Goal: Task Accomplishment & Management: Manage account settings

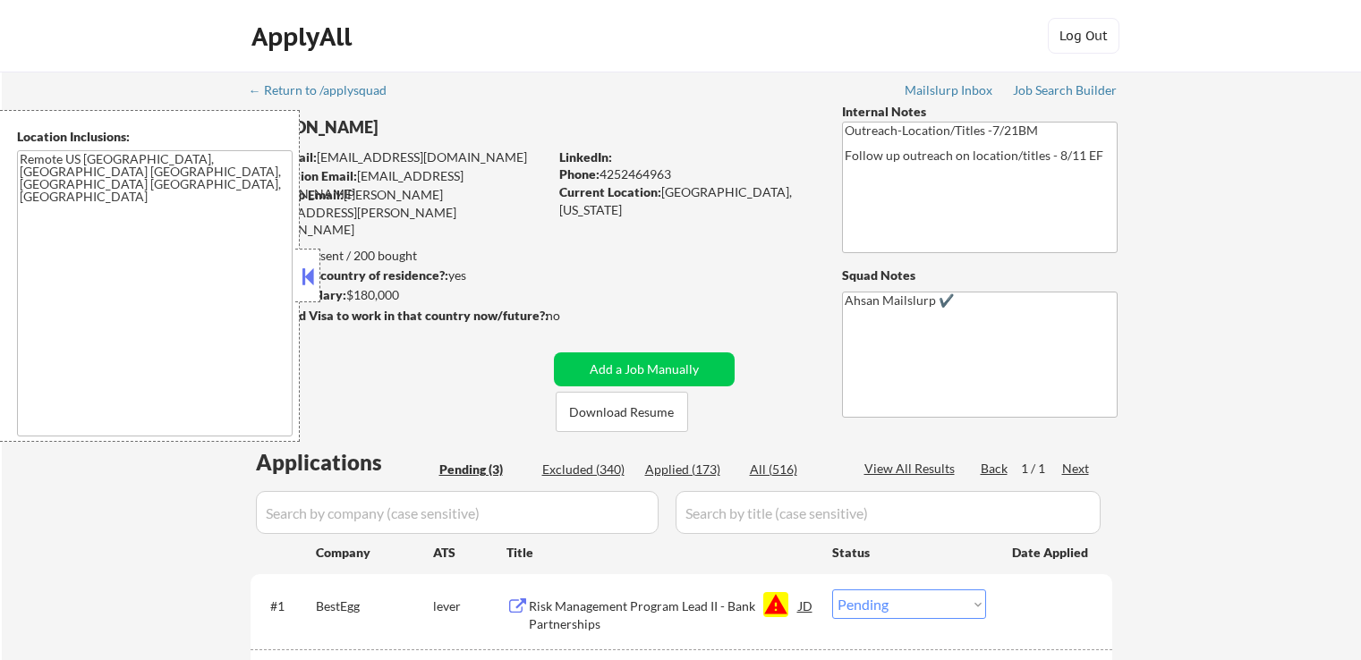
select select ""pending""
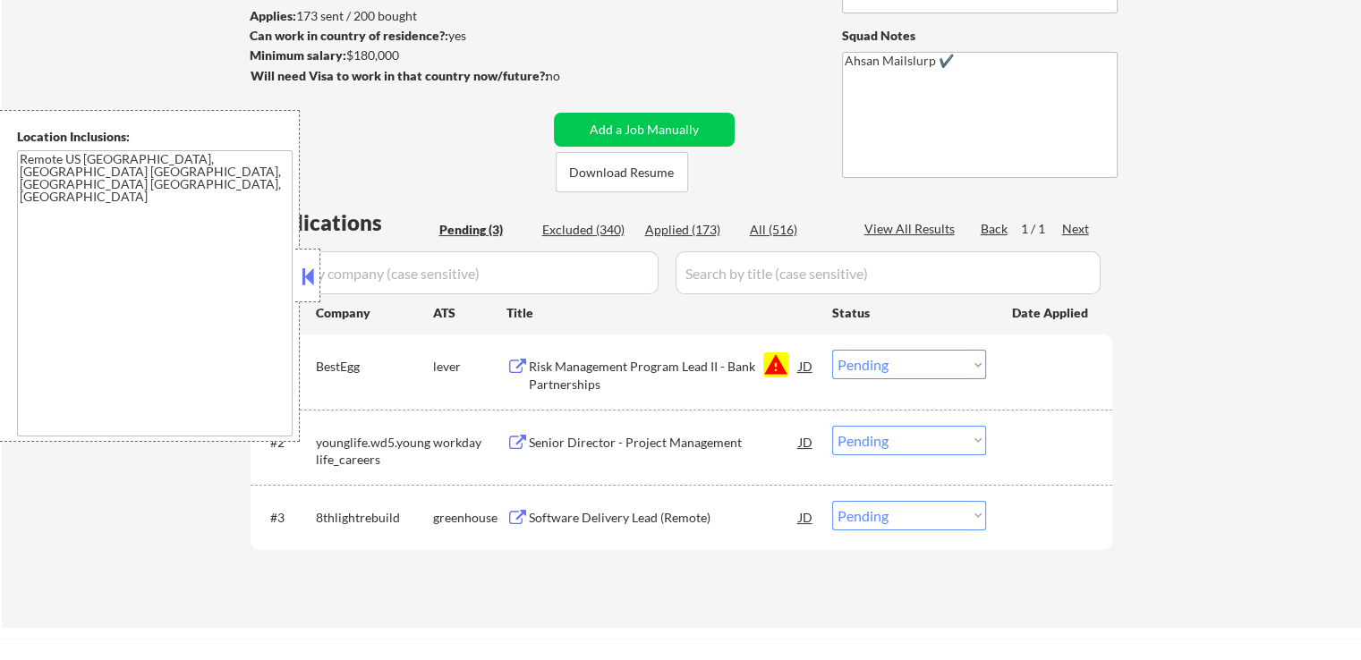
scroll to position [268, 0]
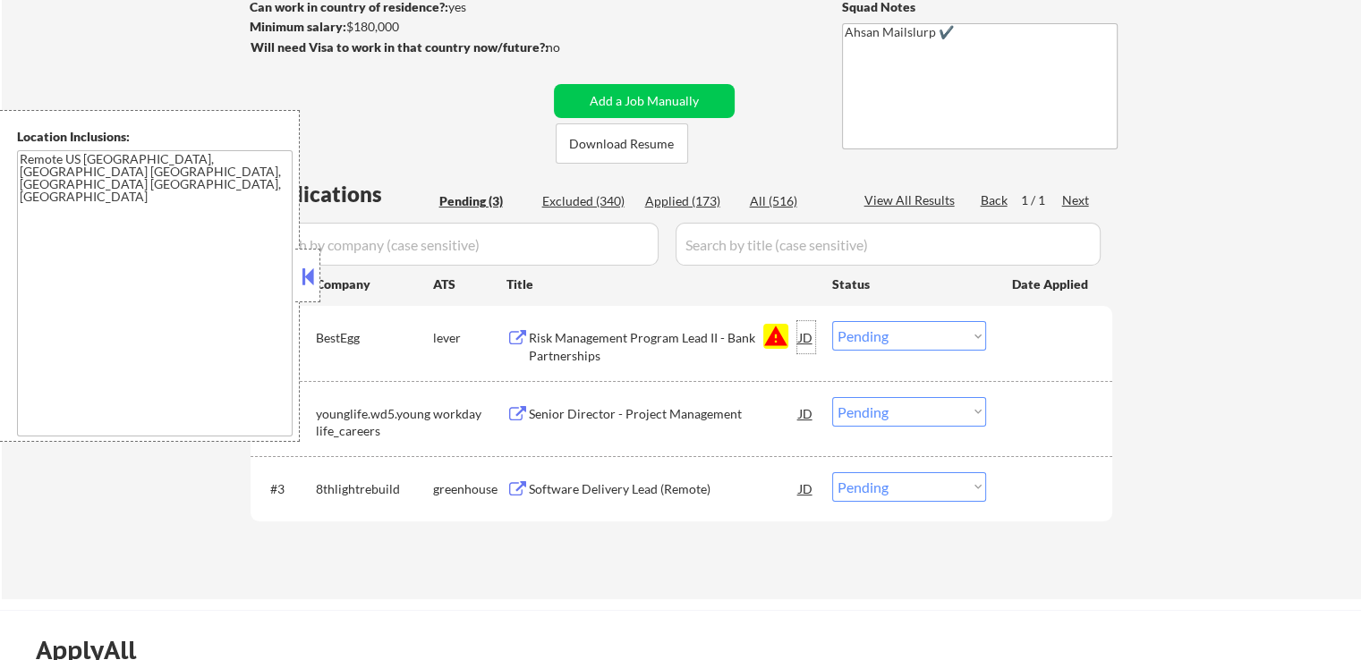
click at [810, 330] on div "JD" at bounding box center [806, 337] width 18 height 32
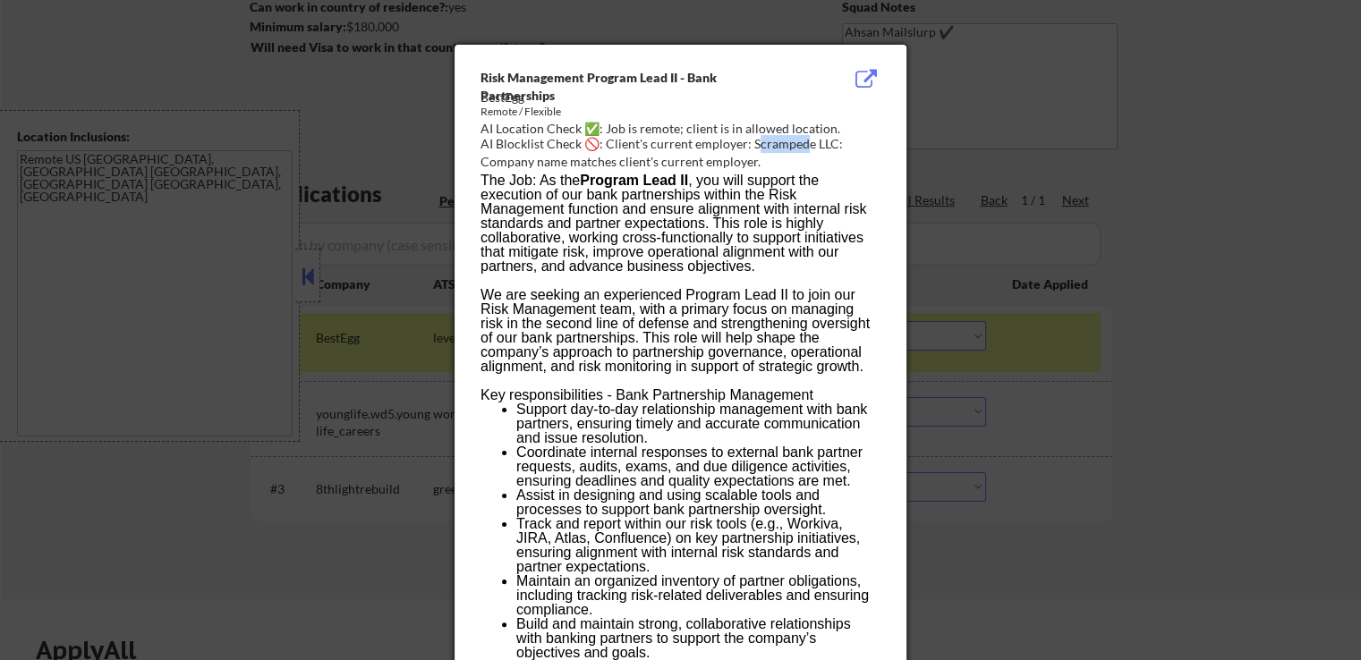
drag, startPoint x: 756, startPoint y: 141, endPoint x: 801, endPoint y: 140, distance: 45.6
click at [801, 140] on div "AI Blocklist Check 🚫: Client's current employer: Scrampede LLC: Company name ma…" at bounding box center [683, 152] width 407 height 35
click at [738, 139] on div "AI Blocklist Check 🚫: Client's current employer: Scrampede LLC: Company name ma…" at bounding box center [683, 152] width 407 height 35
click at [1209, 226] on div at bounding box center [680, 330] width 1361 height 660
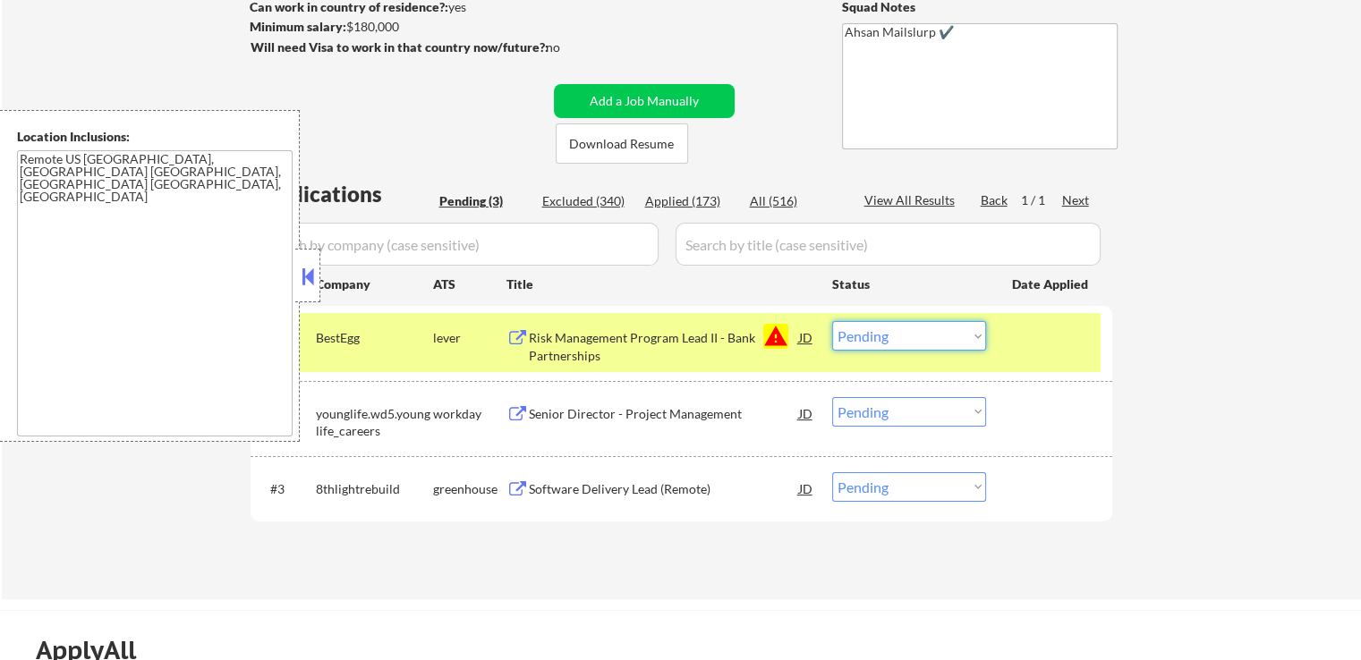
click at [872, 326] on select "Choose an option... Pending Applied Excluded (Questions) Excluded (Expired) Exc…" at bounding box center [909, 336] width 154 height 30
click at [832, 321] on select "Choose an option... Pending Applied Excluded (Questions) Excluded (Expired) Exc…" at bounding box center [909, 336] width 154 height 30
select select ""pending""
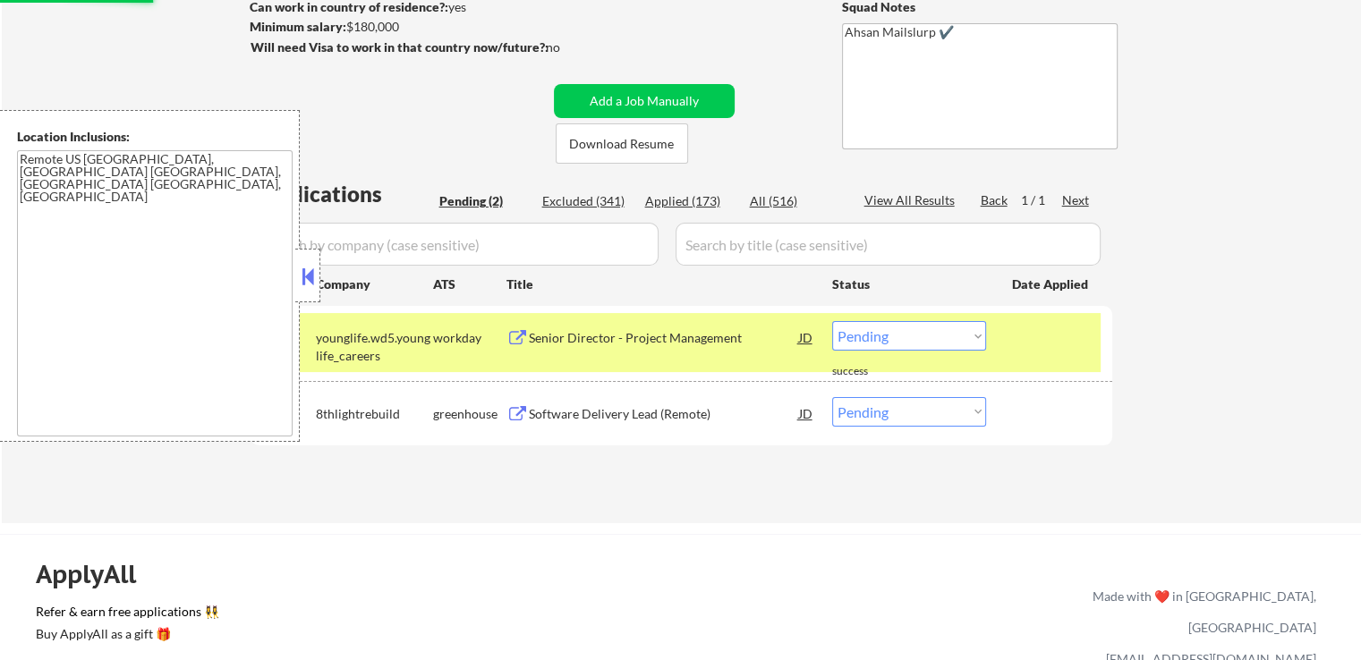
click at [689, 337] on div "Senior Director - Project Management" at bounding box center [664, 338] width 270 height 18
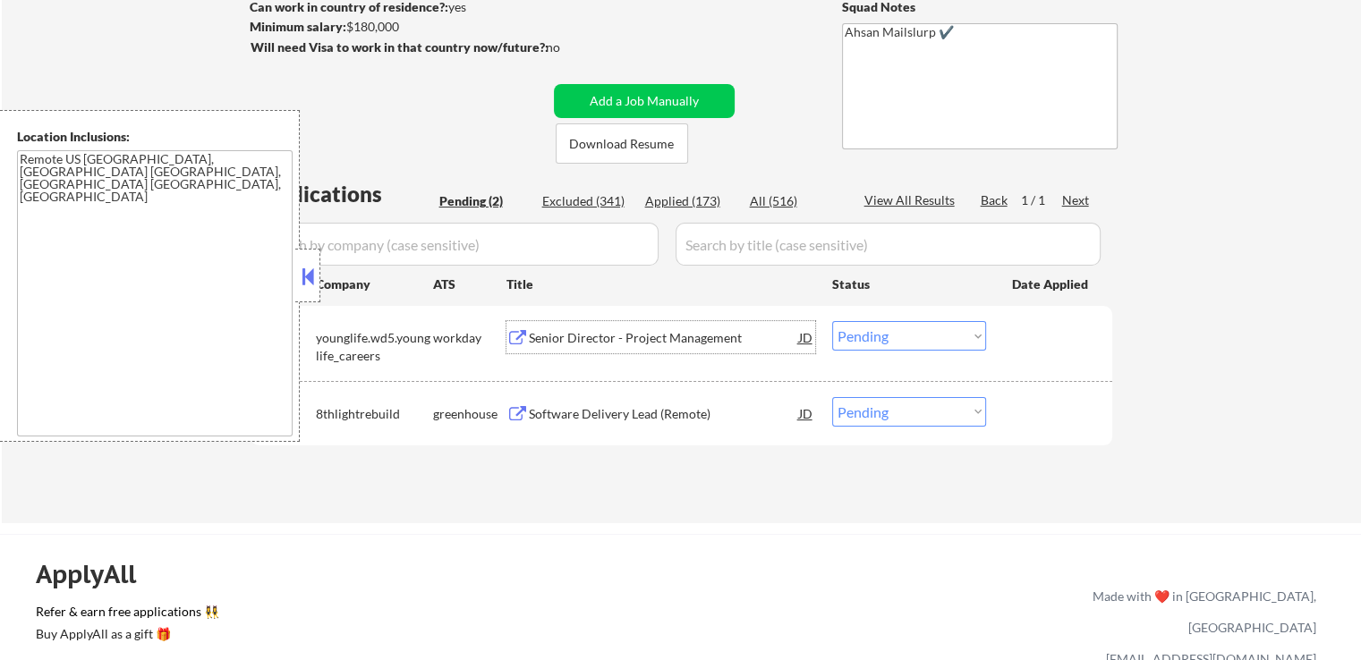
click at [704, 405] on div "Software Delivery Lead (Remote)" at bounding box center [664, 414] width 270 height 18
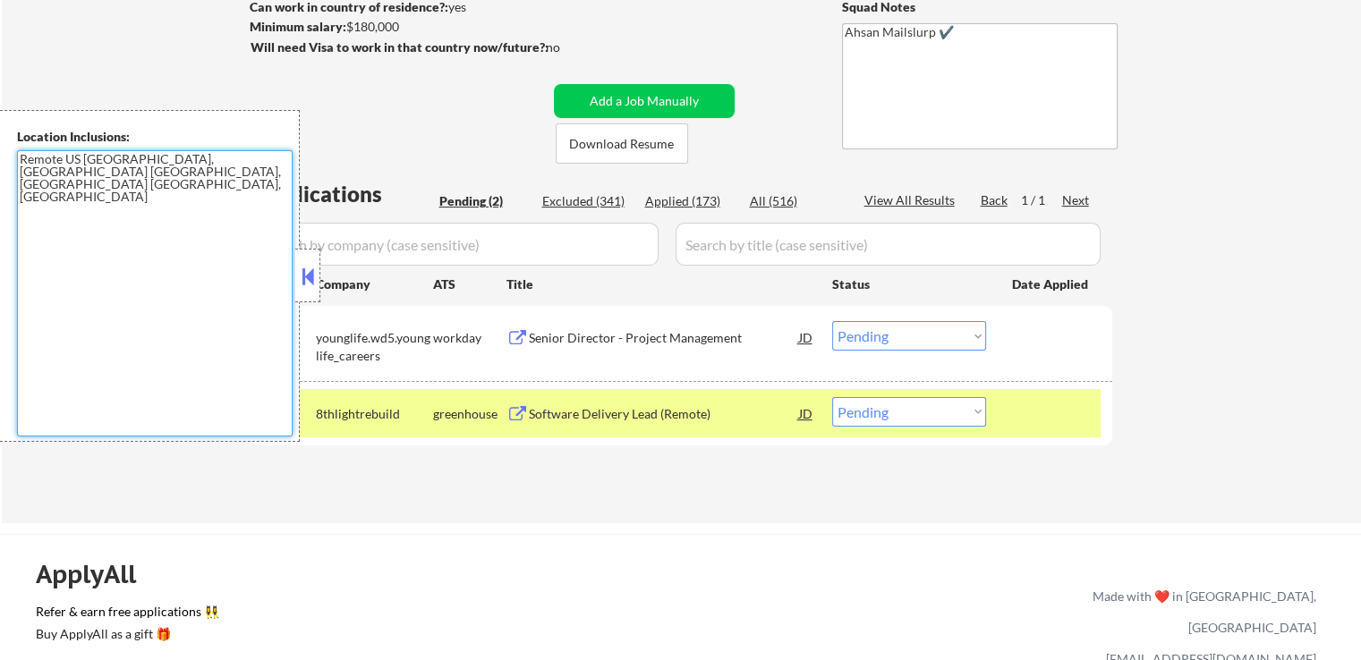
drag, startPoint x: 162, startPoint y: 158, endPoint x: 173, endPoint y: 158, distance: 10.7
click at [173, 158] on textarea "Remote US [GEOGRAPHIC_DATA], [GEOGRAPHIC_DATA] [GEOGRAPHIC_DATA], [GEOGRAPHIC_D…" at bounding box center [155, 293] width 276 height 286
click at [646, 342] on div "Senior Director - Project Management" at bounding box center [664, 338] width 270 height 18
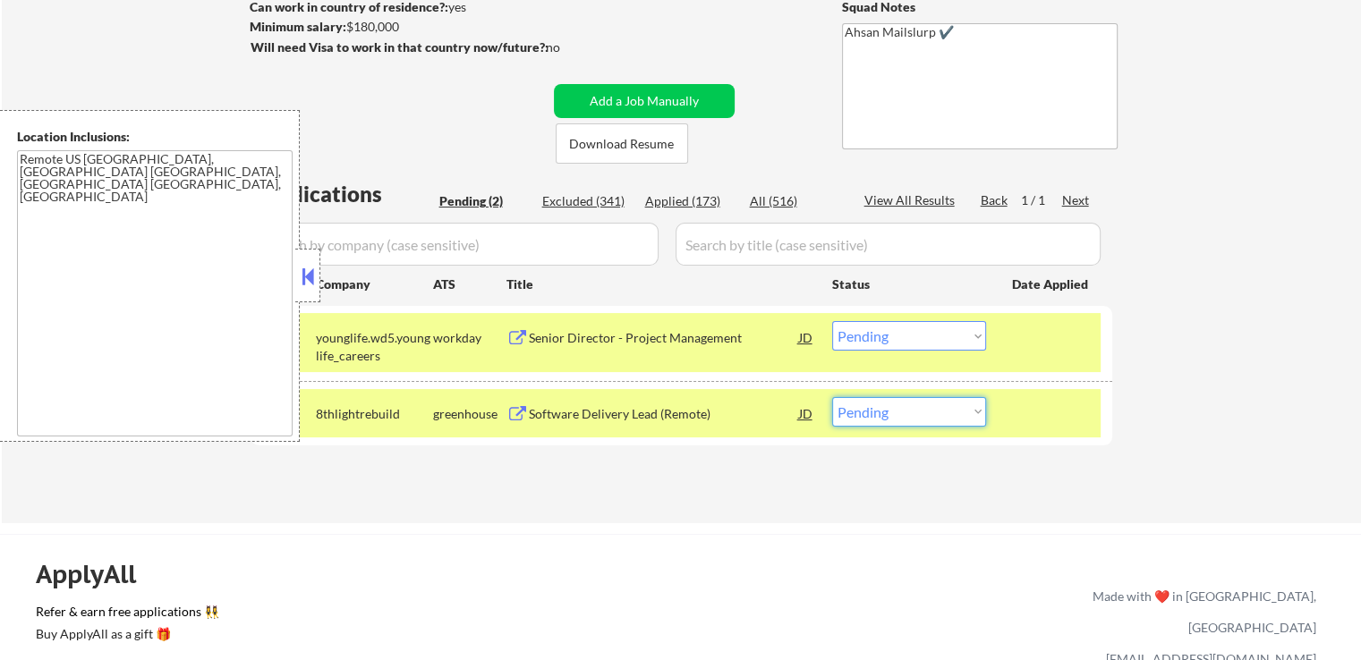
drag, startPoint x: 898, startPoint y: 410, endPoint x: 884, endPoint y: 423, distance: 19.6
click at [898, 410] on select "Choose an option... Pending Applied Excluded (Questions) Excluded (Expired) Exc…" at bounding box center [909, 412] width 154 height 30
select select ""applied""
click at [832, 397] on select "Choose an option... Pending Applied Excluded (Questions) Excluded (Expired) Exc…" at bounding box center [909, 412] width 154 height 30
click at [813, 484] on div "Applications Pending (2) Excluded (341) Applied (173) All (516) View All Result…" at bounding box center [680, 334] width 861 height 310
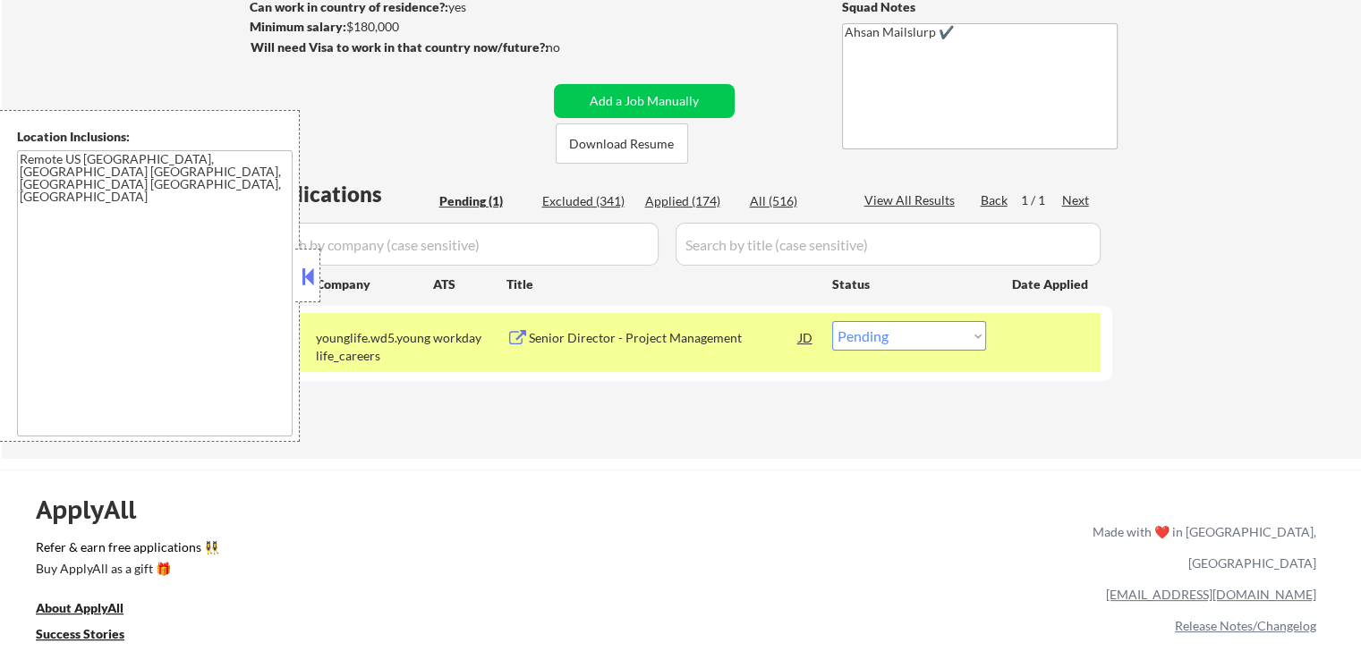
click at [639, 336] on div "Senior Director - Project Management" at bounding box center [664, 338] width 270 height 18
